Goal: Information Seeking & Learning: Learn about a topic

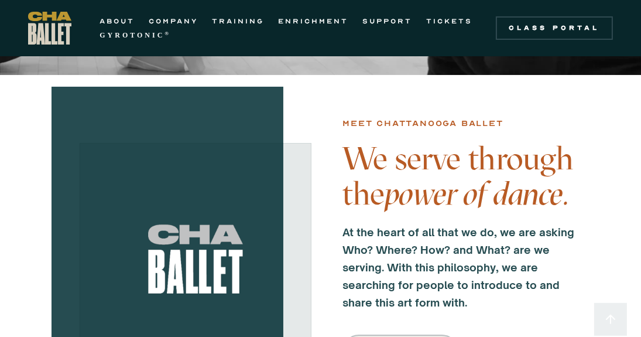
scroll to position [410, 0]
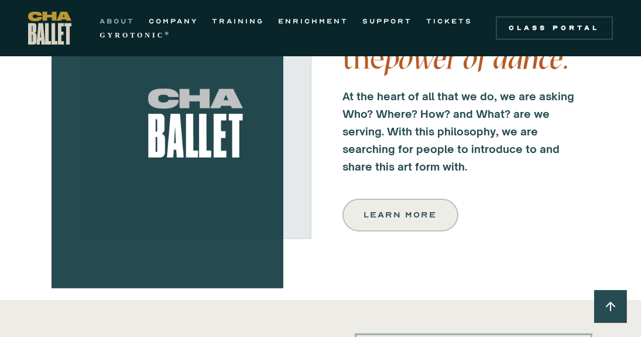
click at [117, 20] on link "ABOUT" at bounding box center [117, 21] width 35 height 14
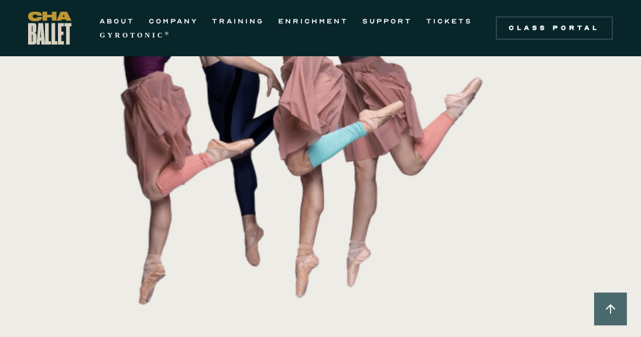
scroll to position [410, 0]
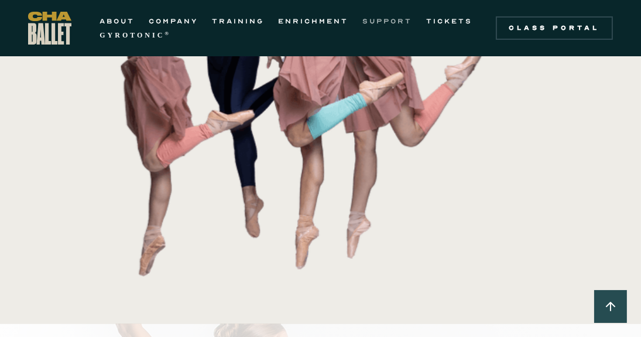
click at [363, 19] on link "SUPPORT" at bounding box center [388, 21] width 50 height 14
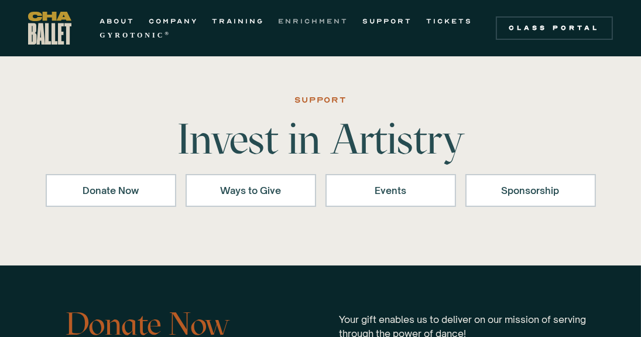
click at [323, 21] on link "ENRICHMENT" at bounding box center [313, 21] width 70 height 14
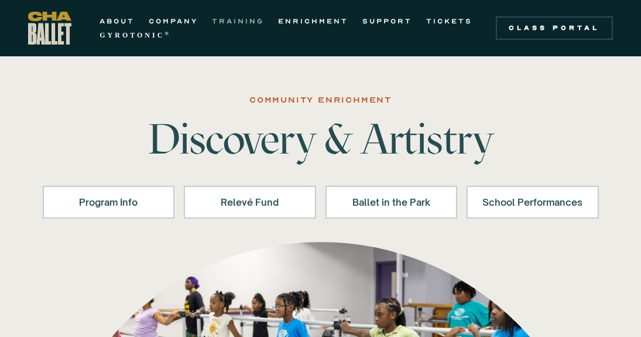
click at [232, 17] on link "TRAINING" at bounding box center [238, 21] width 52 height 14
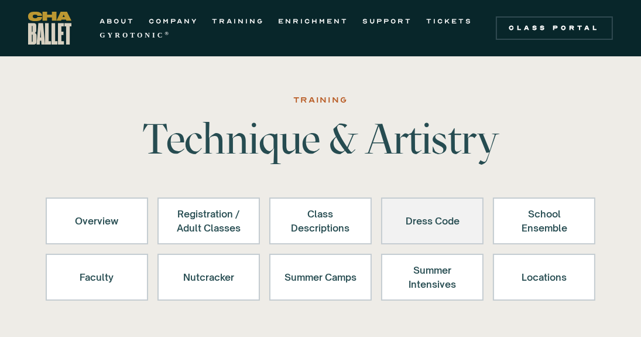
click at [453, 221] on div "Dress Code" at bounding box center [433, 221] width 72 height 28
click at [439, 217] on div "Dress Code" at bounding box center [433, 221] width 72 height 28
click at [434, 235] on link "Dress Code" at bounding box center [432, 220] width 102 height 47
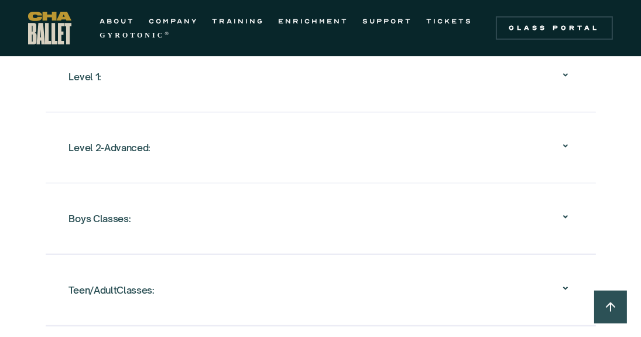
scroll to position [1230, 0]
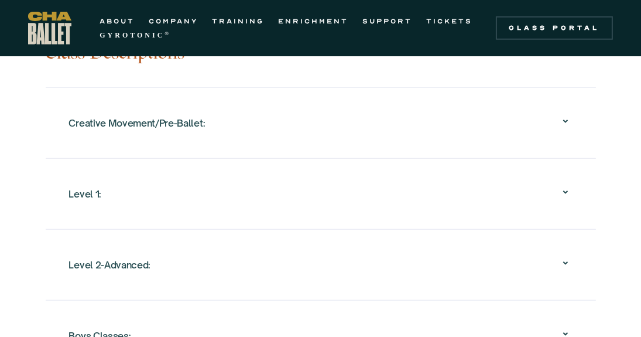
click at [549, 198] on div "Level 1:" at bounding box center [321, 193] width 504 height 37
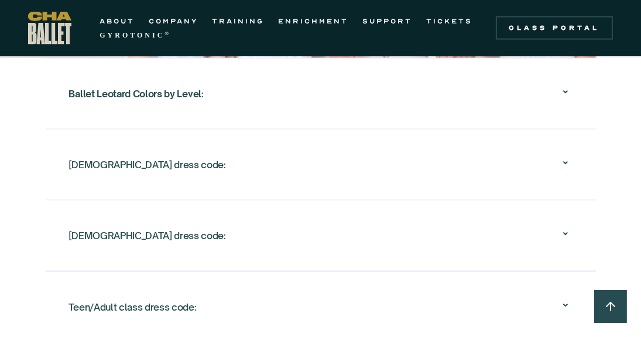
scroll to position [2109, 0]
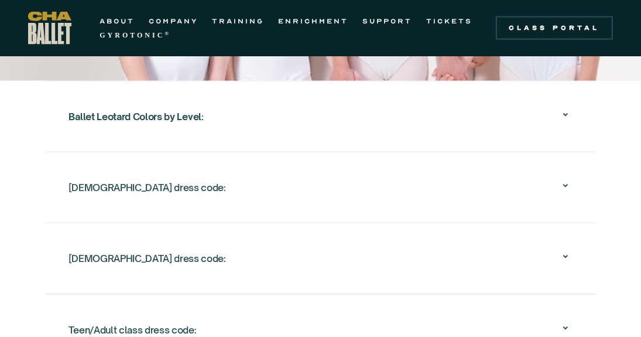
click at [267, 127] on div "Ballet Leotard Colors by Level :" at bounding box center [321, 116] width 504 height 37
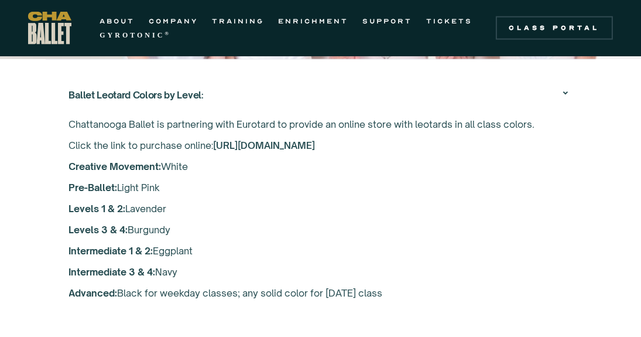
scroll to position [2027, 0]
